Goal: Task Accomplishment & Management: Manage account settings

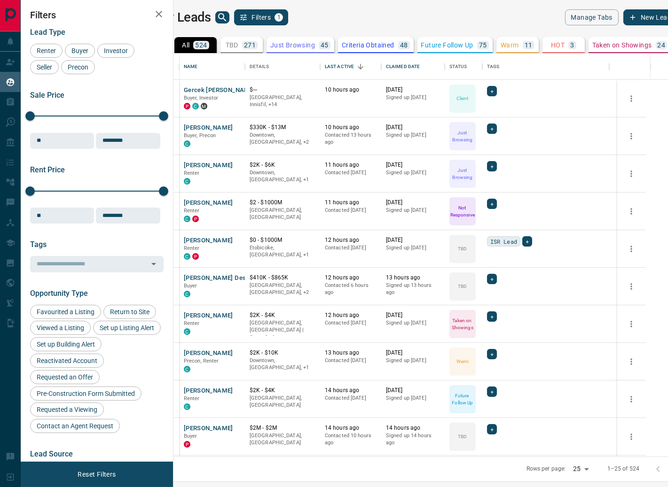
scroll to position [395, 482]
click at [354, 68] on div "Last Active" at bounding box center [339, 67] width 29 height 26
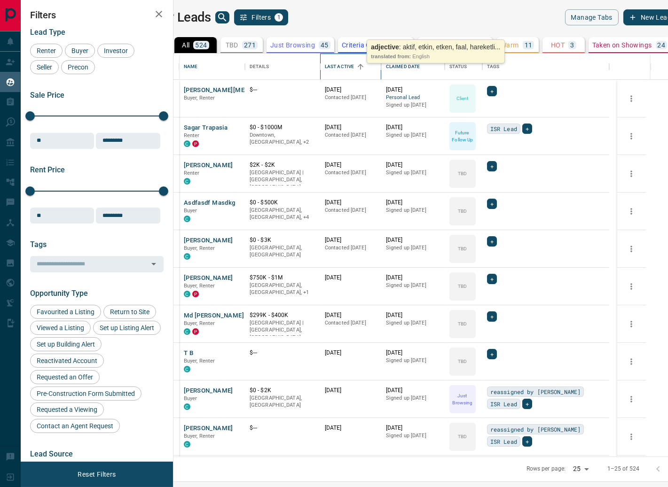
click at [354, 69] on div "Last Active" at bounding box center [339, 67] width 29 height 26
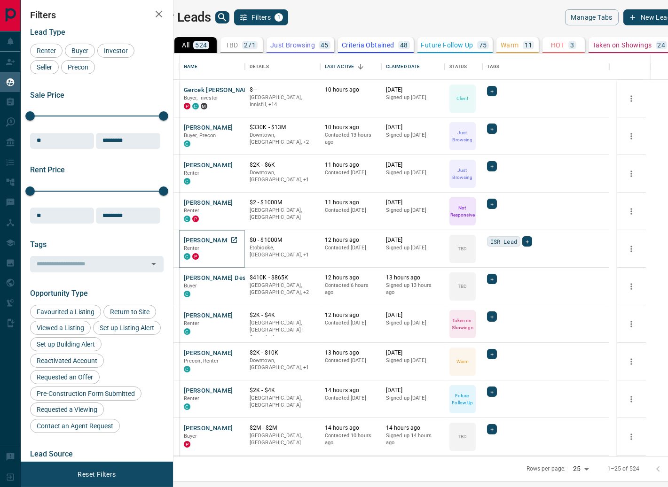
click at [233, 240] on button "[PERSON_NAME]" at bounding box center [208, 240] width 49 height 9
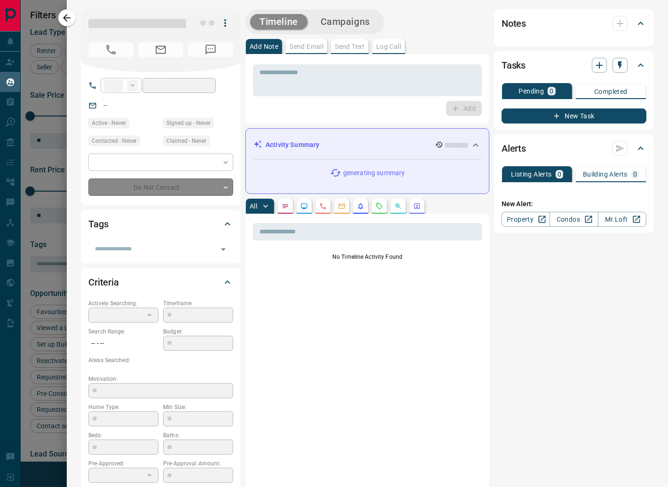
type input "**"
type input "**********"
type input "**"
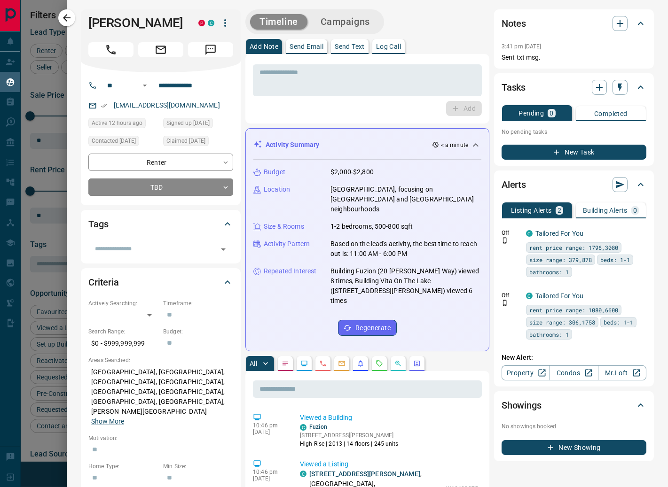
scroll to position [226, 0]
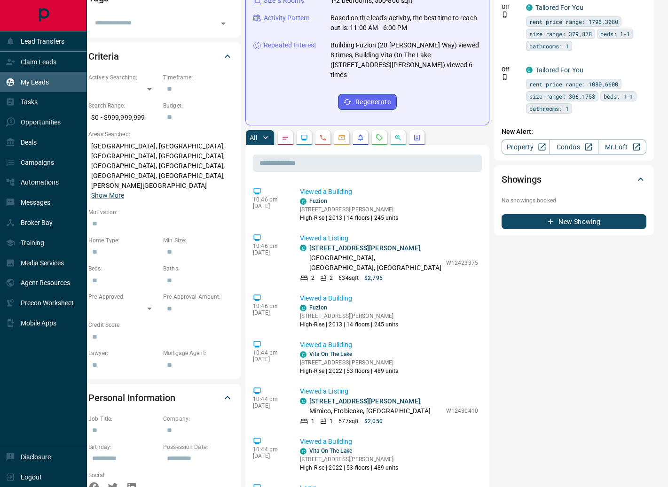
drag, startPoint x: 8, startPoint y: 62, endPoint x: 30, endPoint y: 63, distance: 21.6
click at [8, 62] on icon at bounding box center [10, 62] width 8 height 6
drag, startPoint x: 30, startPoint y: 63, endPoint x: 46, endPoint y: 59, distance: 16.5
click at [30, 63] on p "Claim Leads" at bounding box center [39, 62] width 36 height 8
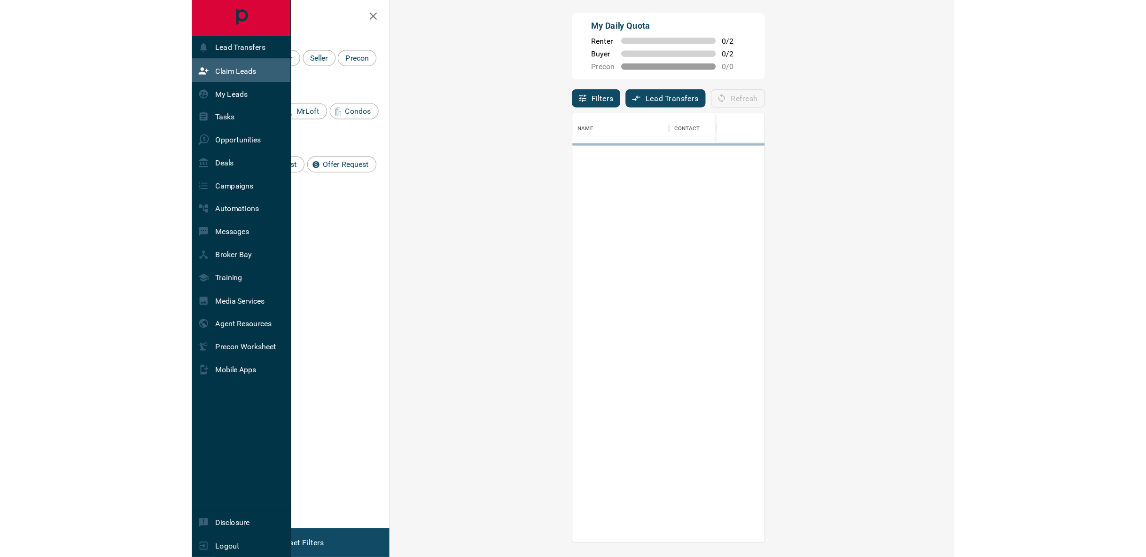
scroll to position [367, 466]
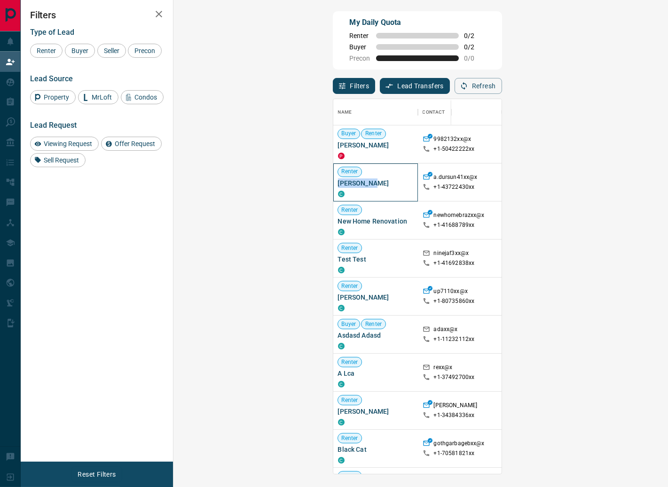
drag, startPoint x: 224, startPoint y: 182, endPoint x: 184, endPoint y: 187, distance: 40.7
click at [333, 187] on div "Renter Apo DURSUN C" at bounding box center [375, 183] width 85 height 38
drag, startPoint x: 231, startPoint y: 147, endPoint x: 186, endPoint y: 148, distance: 44.7
click at [338, 148] on span "[PERSON_NAME]" at bounding box center [375, 145] width 75 height 9
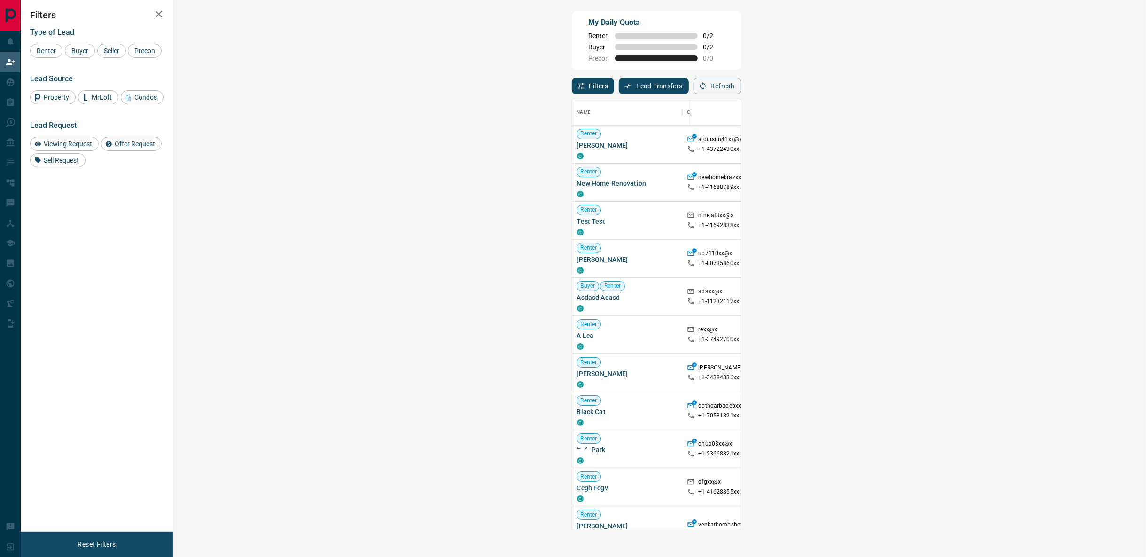
scroll to position [423, 946]
click at [667, 83] on button "Refresh" at bounding box center [717, 86] width 47 height 16
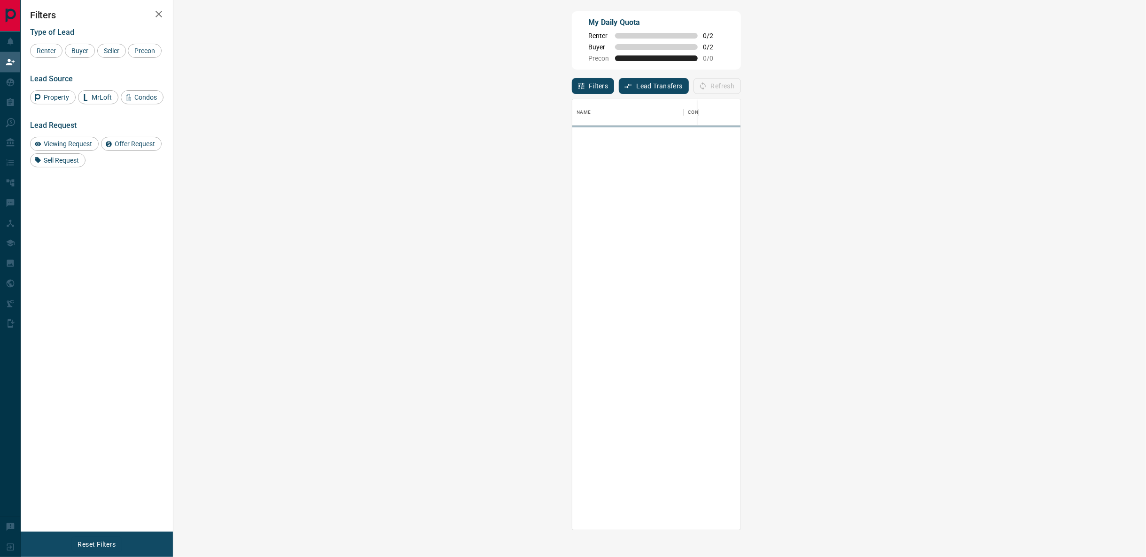
click at [667, 64] on div "My Daily Quota Renter 0 / 2 Buyer 0 / 2 Precon 0 / 0" at bounding box center [656, 40] width 169 height 58
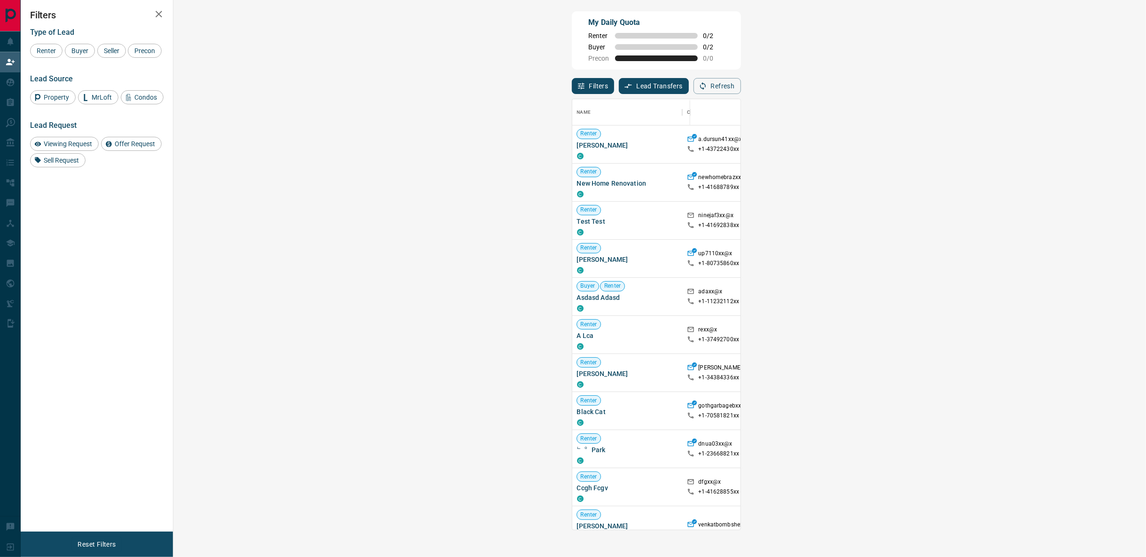
click at [667, 89] on button "Refresh" at bounding box center [717, 86] width 47 height 16
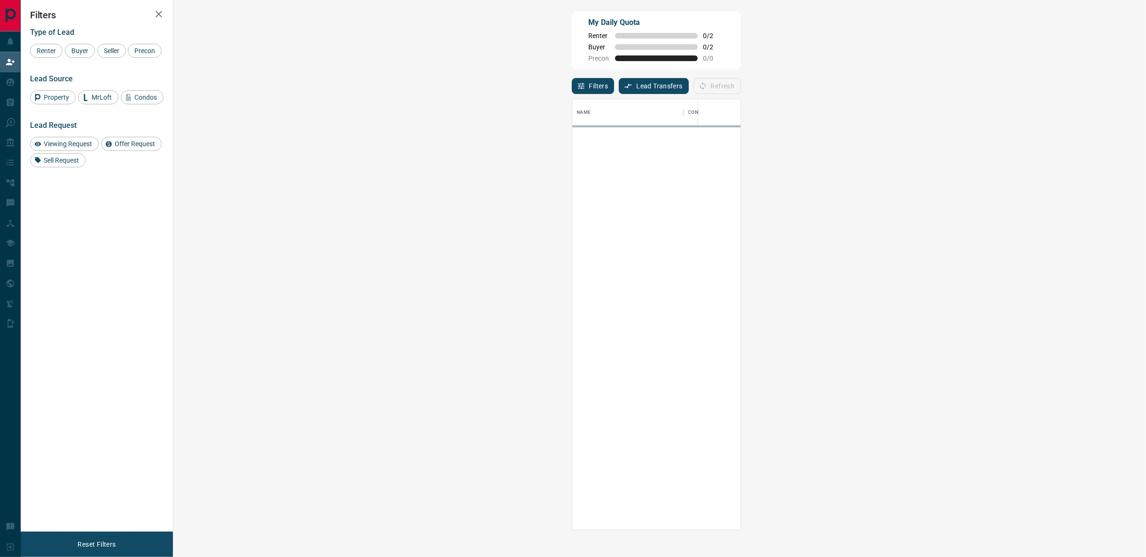
click at [667, 38] on div "My Daily Quota Renter 0 / 2 Buyer 0 / 2 Precon 0 / 0" at bounding box center [656, 40] width 169 height 58
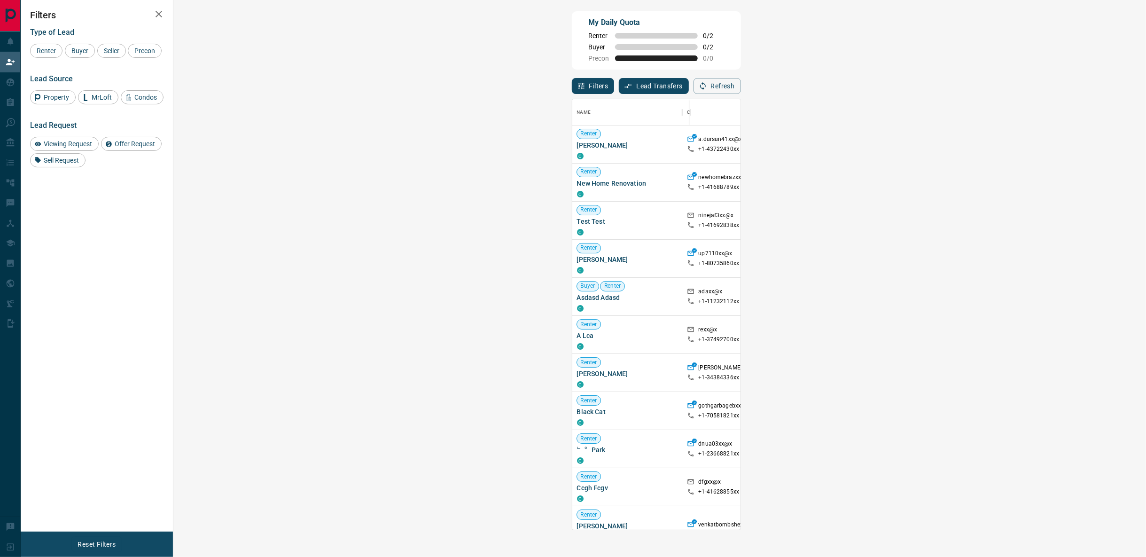
click at [667, 86] on div "Refresh" at bounding box center [717, 86] width 47 height 16
click at [572, 46] on div "My Daily Quota Renter 0 / 2 Buyer 0 / 2 Precon 0 / 0" at bounding box center [656, 40] width 169 height 58
click at [667, 86] on icon "button" at bounding box center [703, 86] width 8 height 8
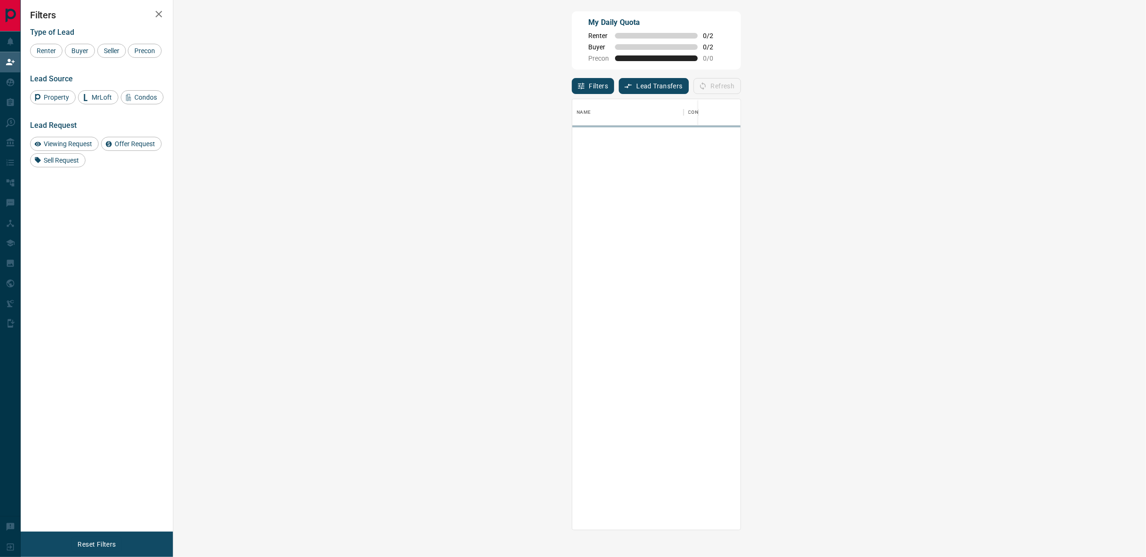
click at [667, 49] on div "My Daily Quota Renter 0 / 2 Buyer 0 / 2 Precon 0 / 0" at bounding box center [656, 40] width 169 height 58
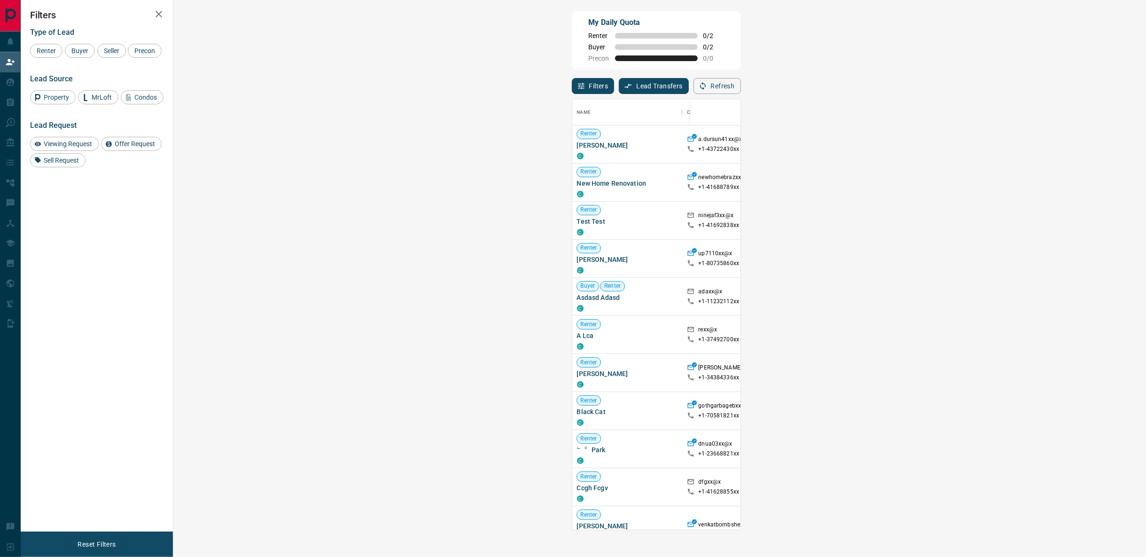
click at [100, 381] on div "Filters Type of Lead Renter Buyer Seller Precon Lead Source Property MrLoft Con…" at bounding box center [97, 266] width 152 height 532
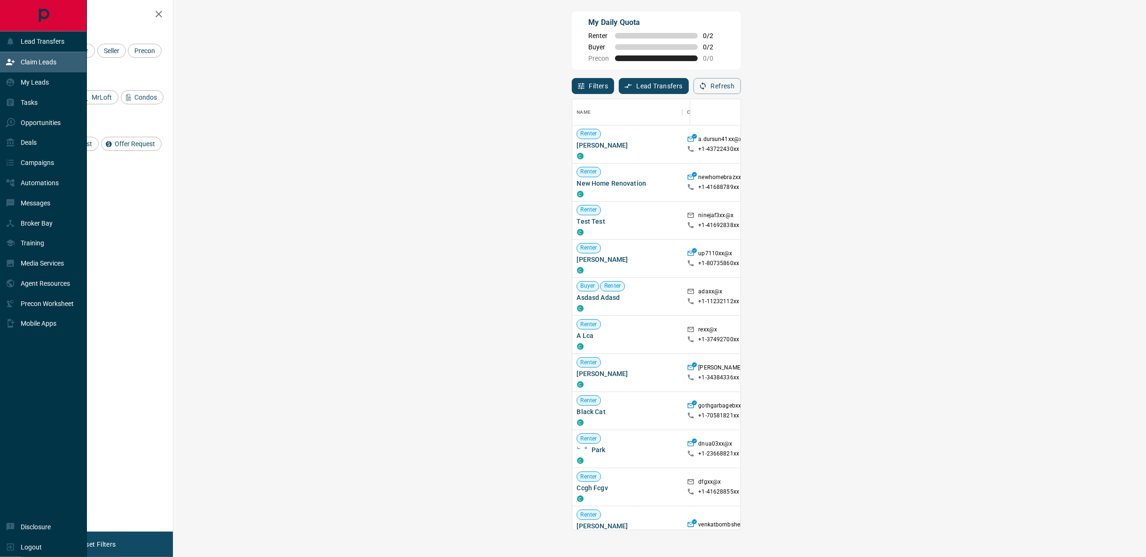
click at [14, 86] on icon at bounding box center [10, 82] width 9 height 9
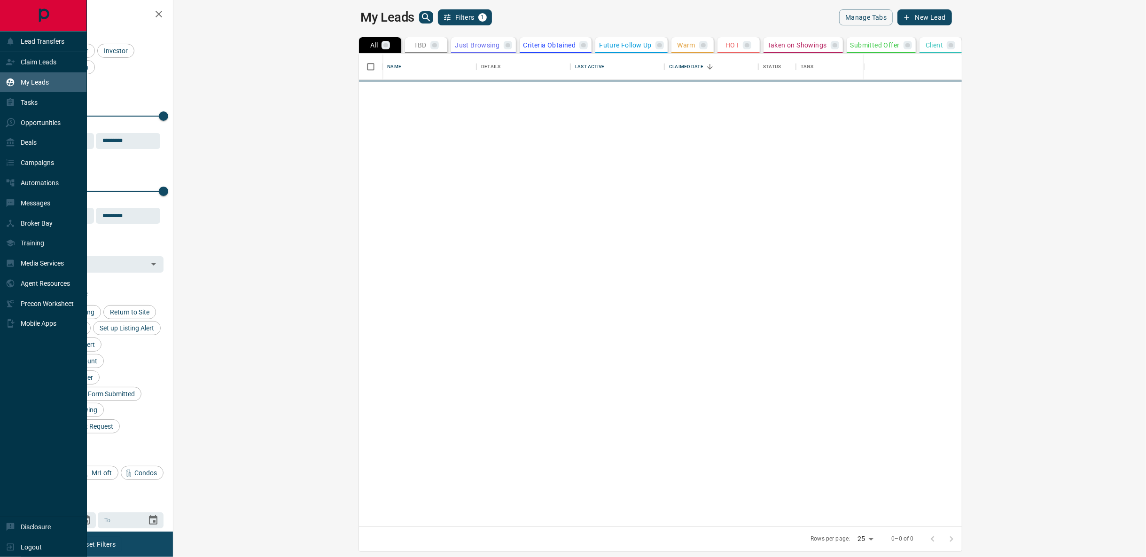
scroll to position [465, 961]
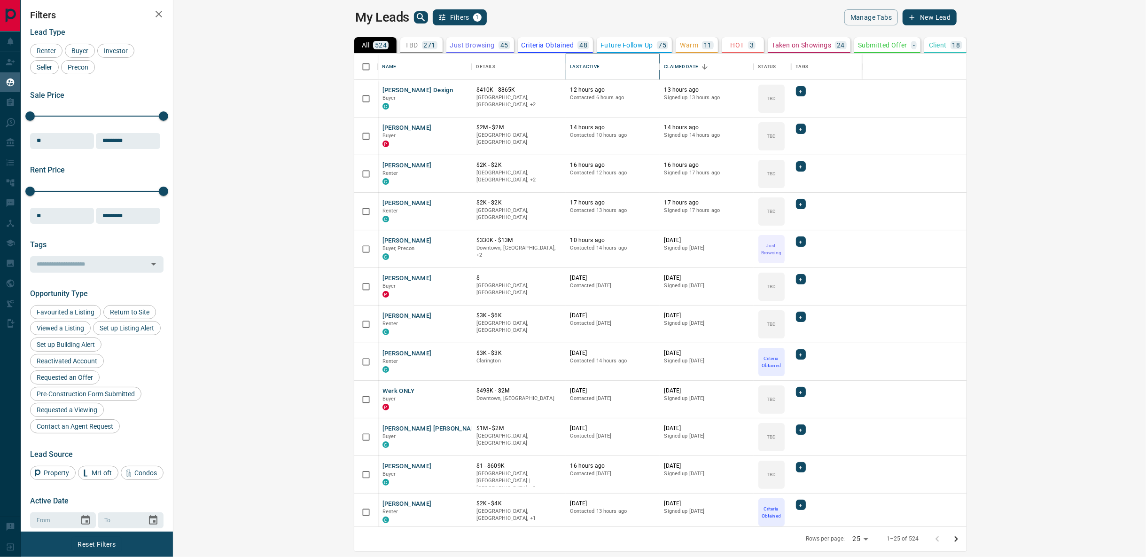
click at [571, 65] on div "Last Active" at bounding box center [585, 67] width 29 height 26
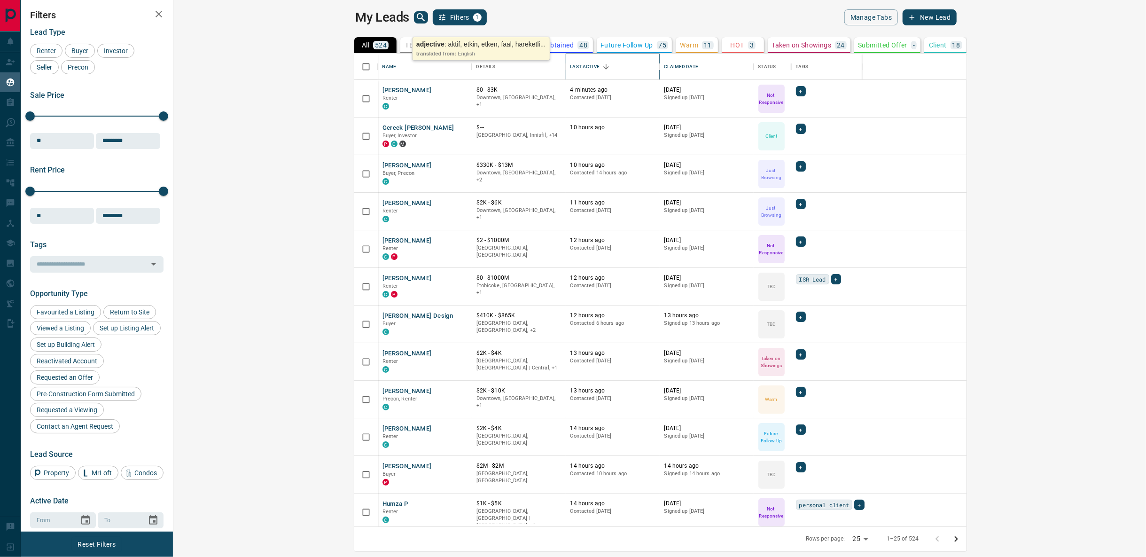
click at [571, 64] on div "Last Active" at bounding box center [585, 67] width 29 height 26
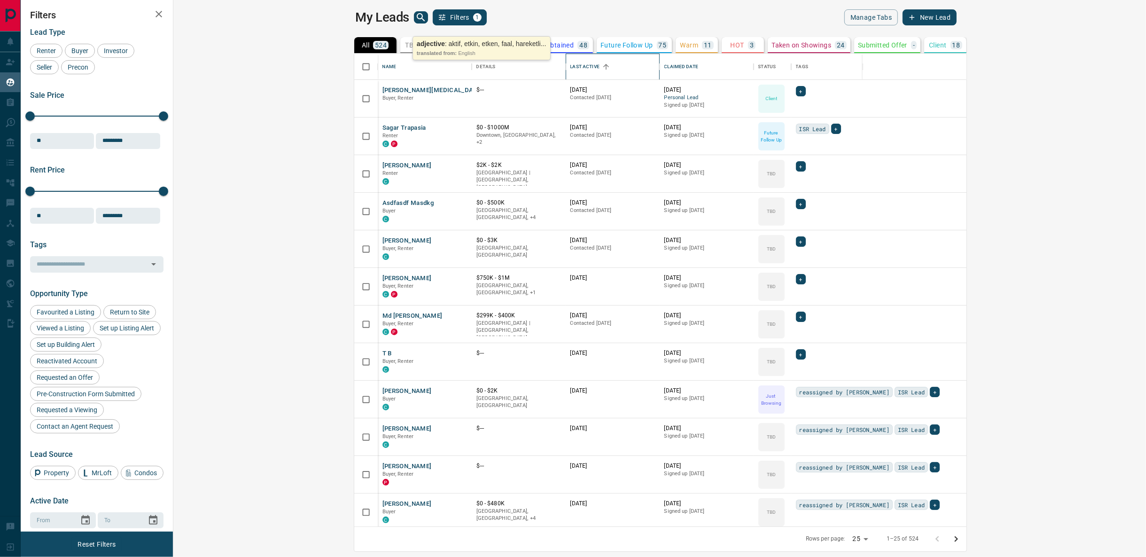
click at [571, 64] on div "Last Active" at bounding box center [585, 67] width 29 height 26
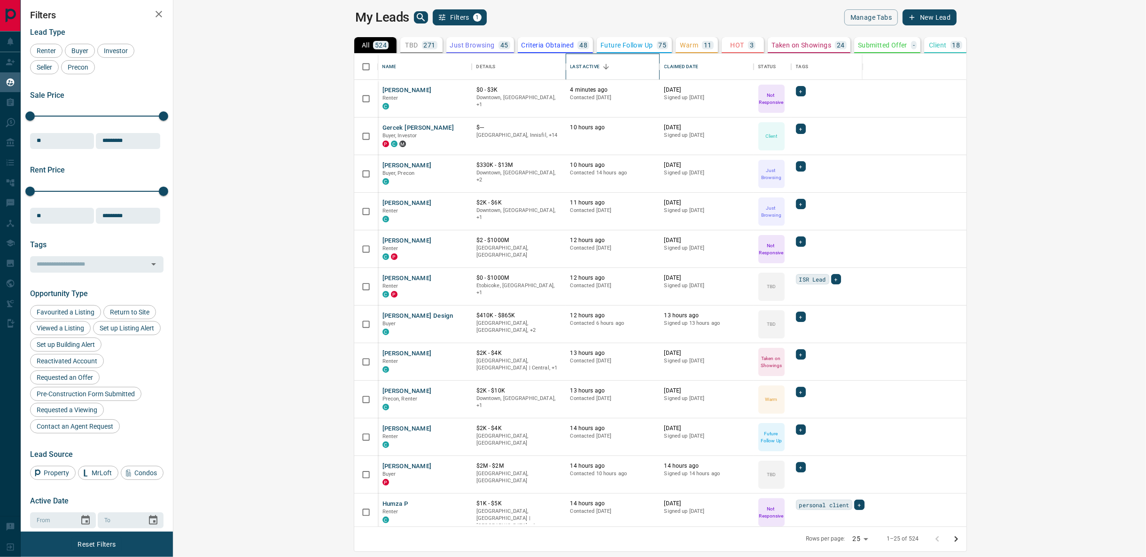
drag, startPoint x: 477, startPoint y: 63, endPoint x: 489, endPoint y: 65, distance: 12.4
click at [654, 63] on icon "Last Active" at bounding box center [659, 66] width 11 height 11
click at [665, 65] on div "Claimed Date" at bounding box center [682, 67] width 34 height 26
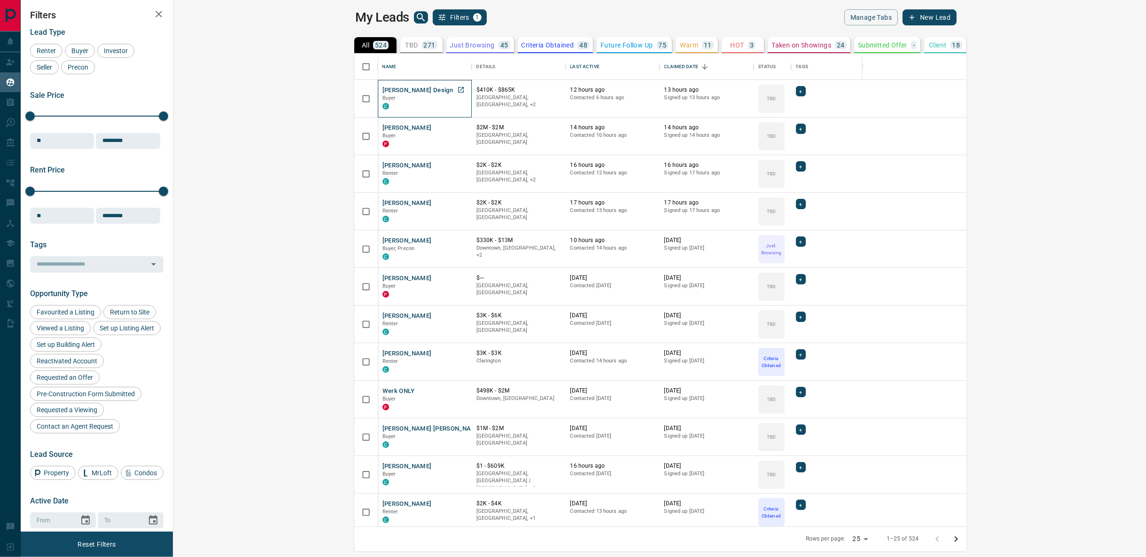
click at [383, 93] on div "[PERSON_NAME] Design Buyer C" at bounding box center [425, 98] width 85 height 25
click at [383, 92] on div "[PERSON_NAME] Design Buyer C" at bounding box center [425, 98] width 85 height 25
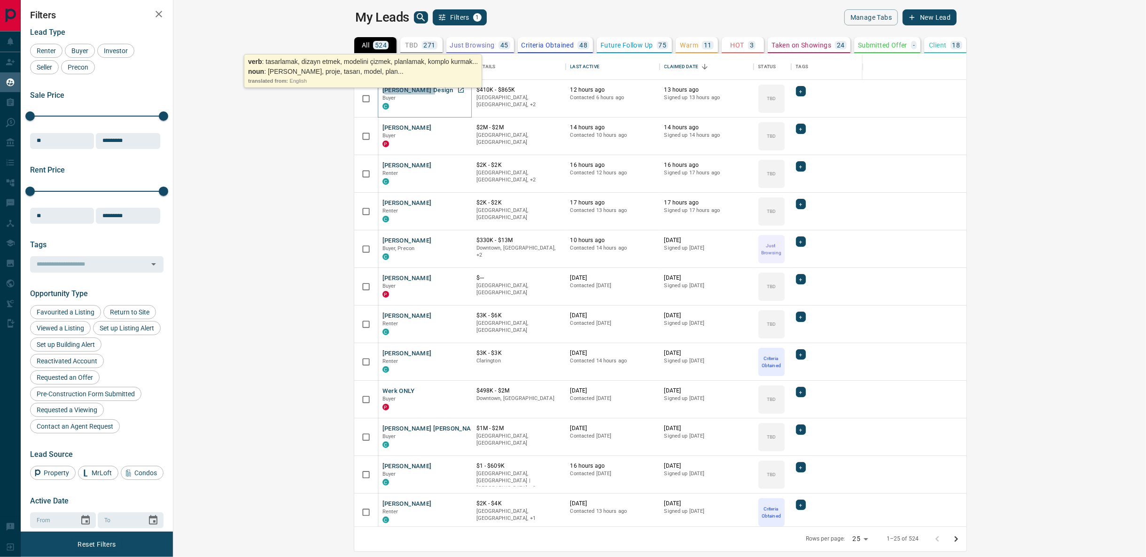
click at [383, 91] on button "[PERSON_NAME] Design" at bounding box center [418, 90] width 71 height 9
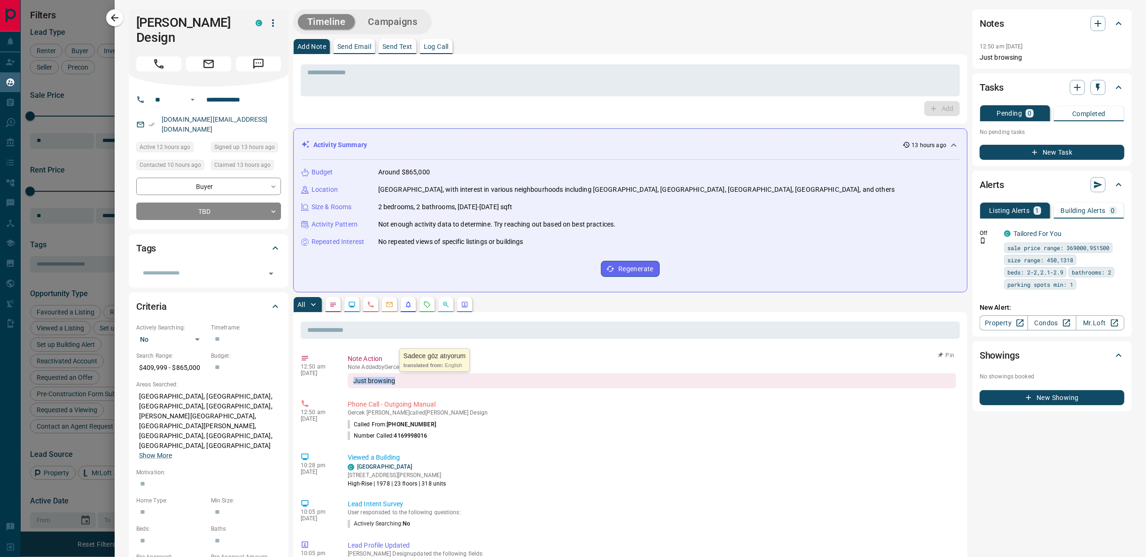
drag, startPoint x: 398, startPoint y: 381, endPoint x: 354, endPoint y: 384, distance: 43.3
click at [354, 384] on div "Just browsing" at bounding box center [652, 380] width 609 height 15
click at [84, 160] on div at bounding box center [573, 278] width 1146 height 557
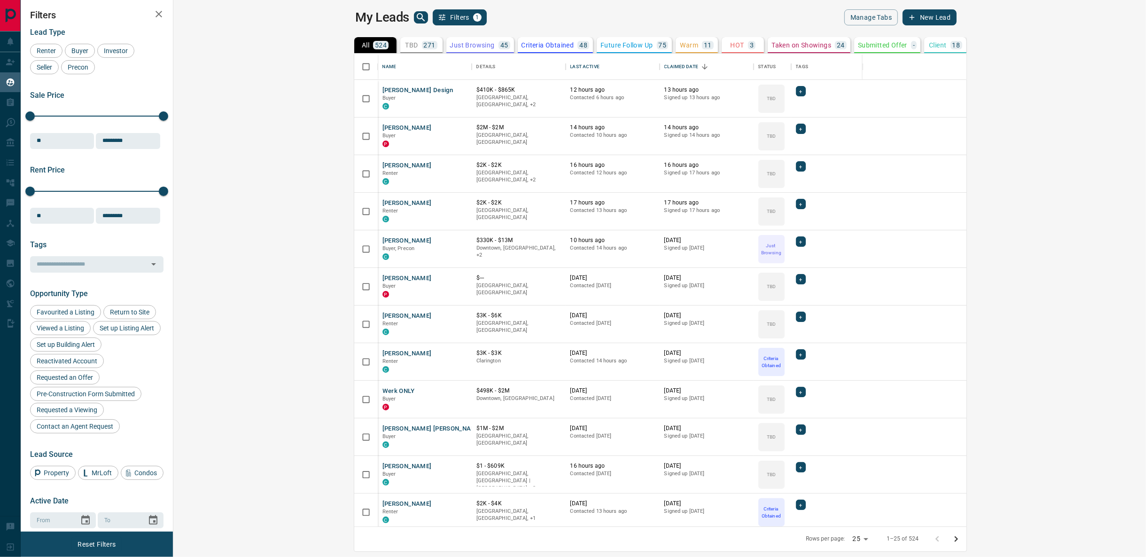
click at [131, 16] on h2 "Filters" at bounding box center [96, 14] width 133 height 11
click at [126, 15] on h2 "Filters" at bounding box center [96, 14] width 133 height 11
click at [128, 21] on div "Lead Type Renter Buyer Investor Seller Precon Sale Price 0 5500000 Sale price r…" at bounding box center [96, 322] width 133 height 603
